Goal: Navigation & Orientation: Find specific page/section

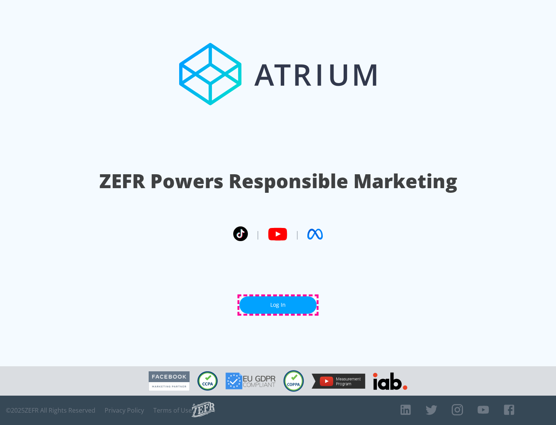
click at [278, 305] on link "Log In" at bounding box center [278, 304] width 77 height 17
